Goal: Information Seeking & Learning: Learn about a topic

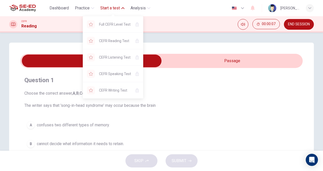
click at [106, 11] on button "Start a test" at bounding box center [112, 8] width 28 height 9
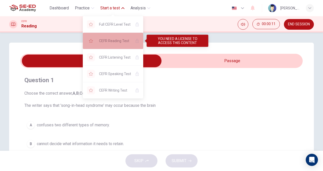
click at [113, 40] on span "CEFR Reading Test" at bounding box center [115, 41] width 32 height 6
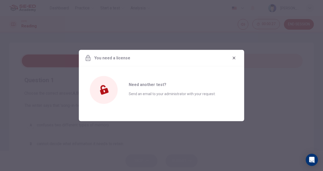
click at [235, 59] on icon "button" at bounding box center [234, 58] width 4 height 4
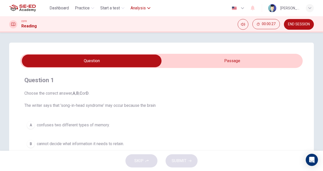
click at [143, 5] on button "Analysis" at bounding box center [140, 8] width 24 height 9
click at [61, 9] on span "Dashboard" at bounding box center [58, 8] width 19 height 6
click at [56, 12] on button "Dashboard" at bounding box center [58, 8] width 23 height 9
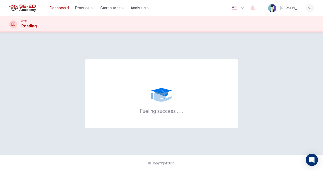
click at [62, 9] on span "Dashboard" at bounding box center [58, 8] width 19 height 6
